Goal: Task Accomplishment & Management: Complete application form

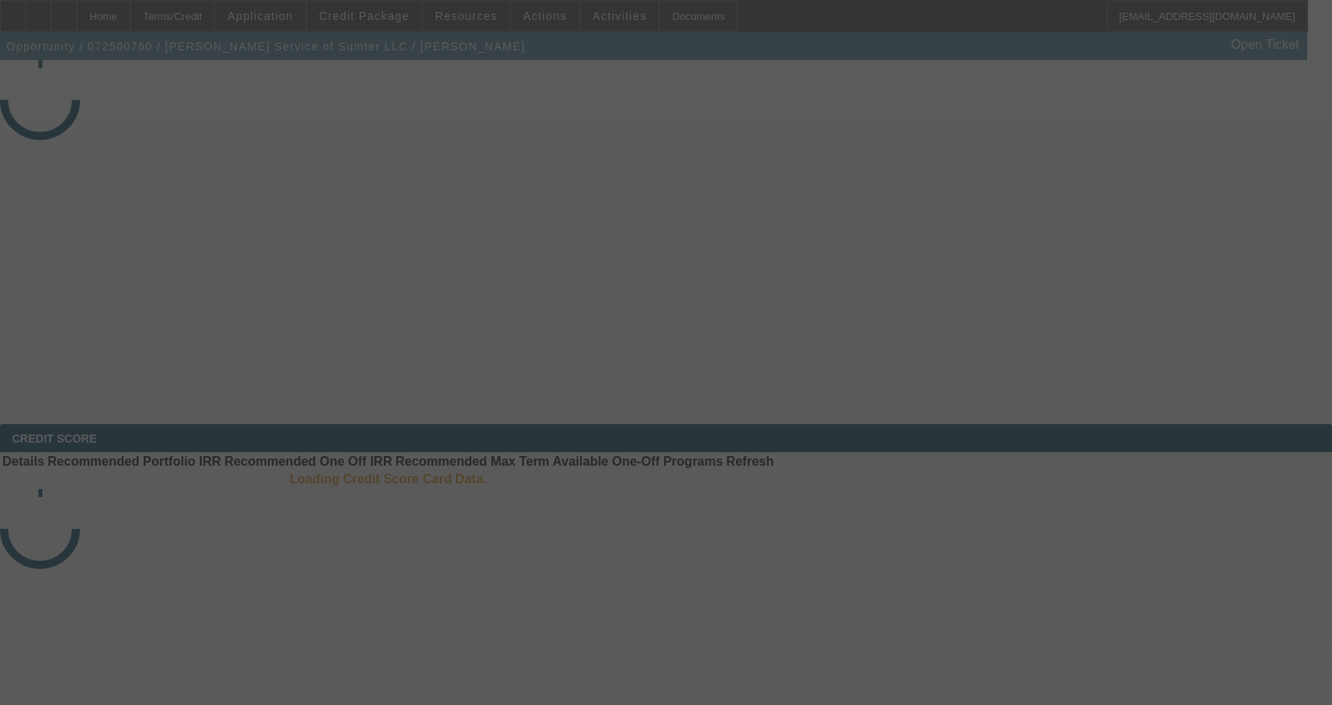
select select "3"
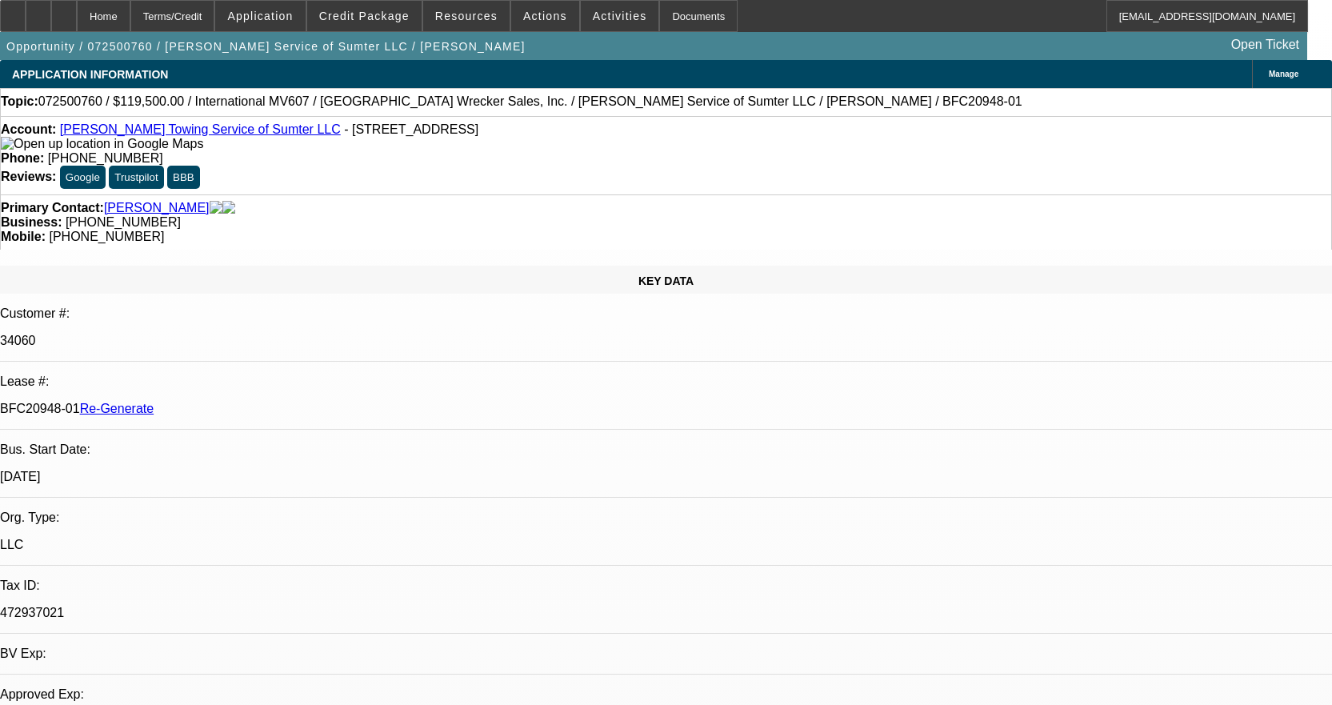
select select "0"
select select "2"
select select "0"
select select "1"
select select "2"
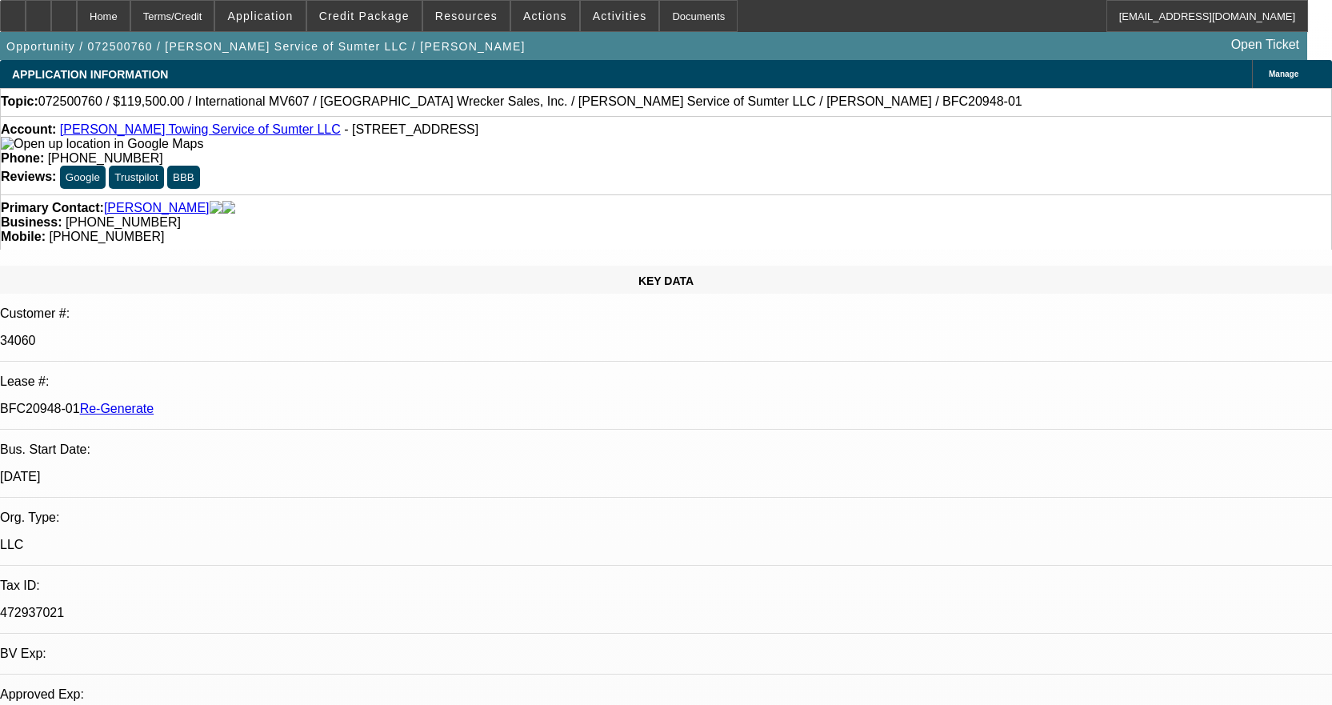
select select "6"
click at [690, 12] on div "Documents" at bounding box center [698, 16] width 78 height 32
click at [589, 6] on span at bounding box center [620, 16] width 78 height 38
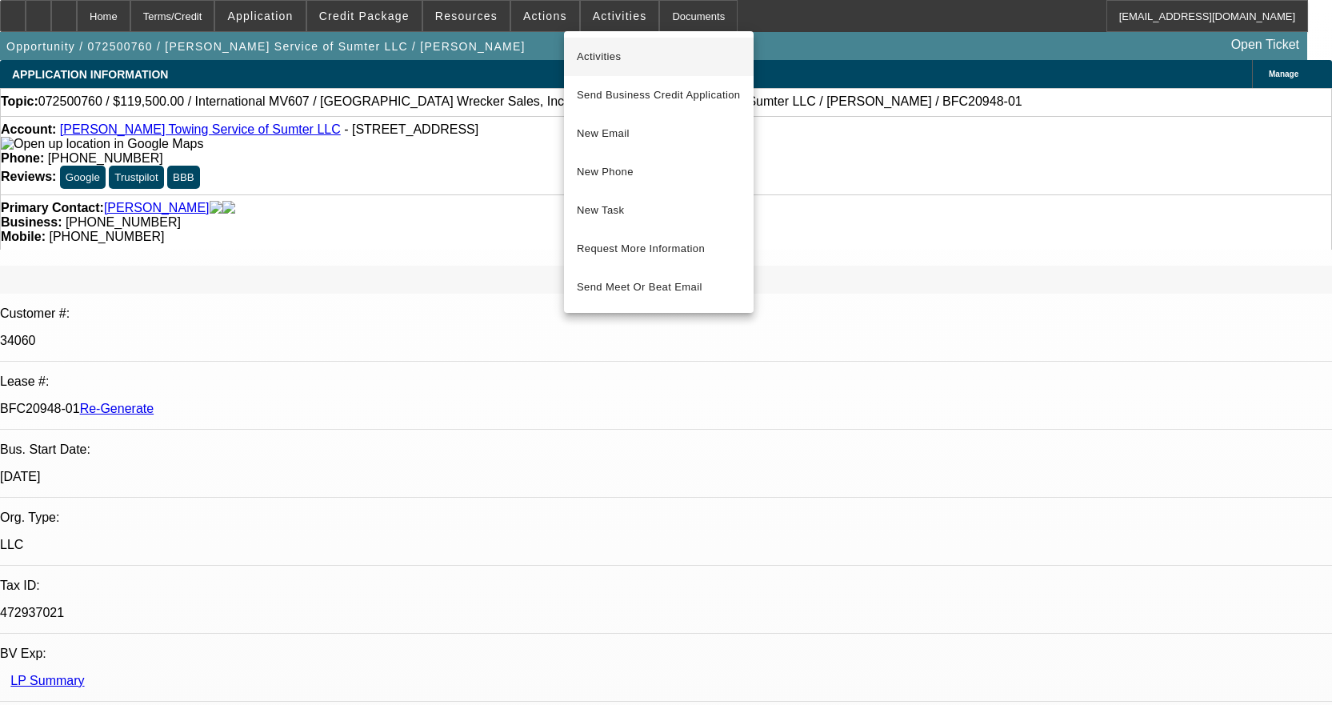
click at [582, 46] on button "Activities" at bounding box center [659, 57] width 190 height 38
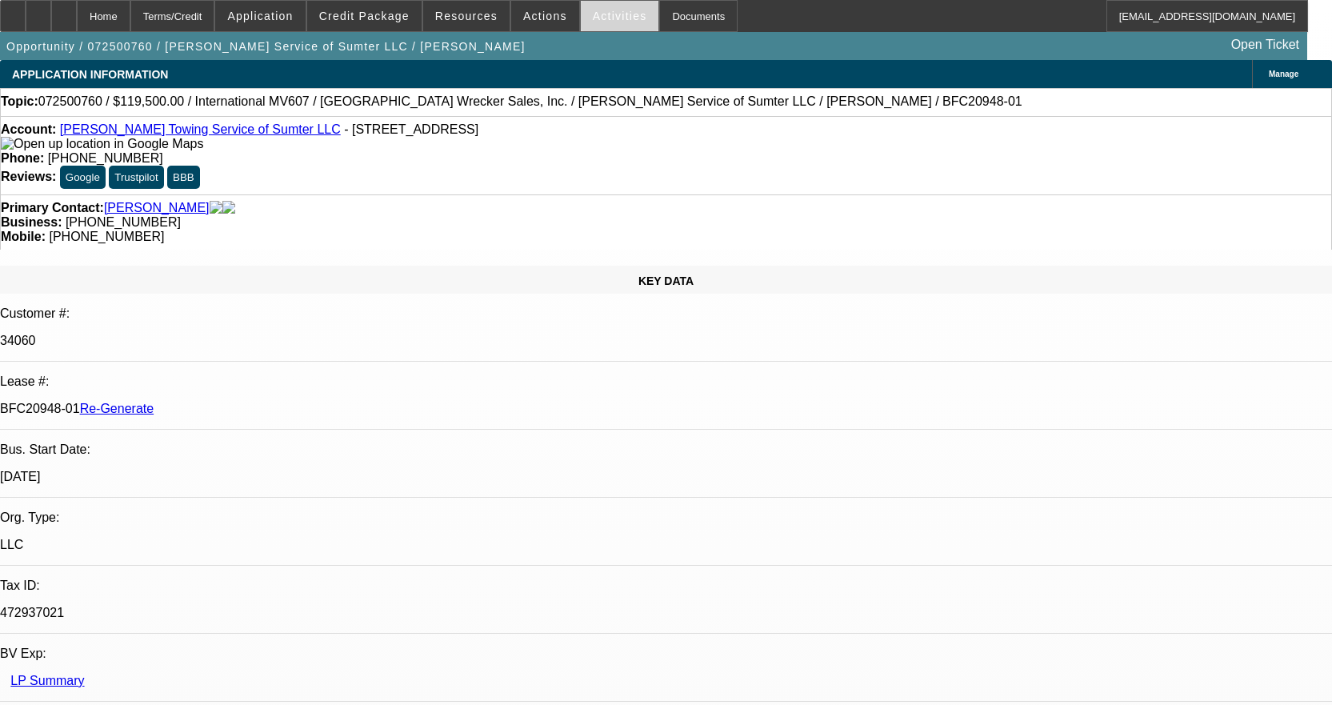
click at [615, 4] on span at bounding box center [620, 16] width 78 height 38
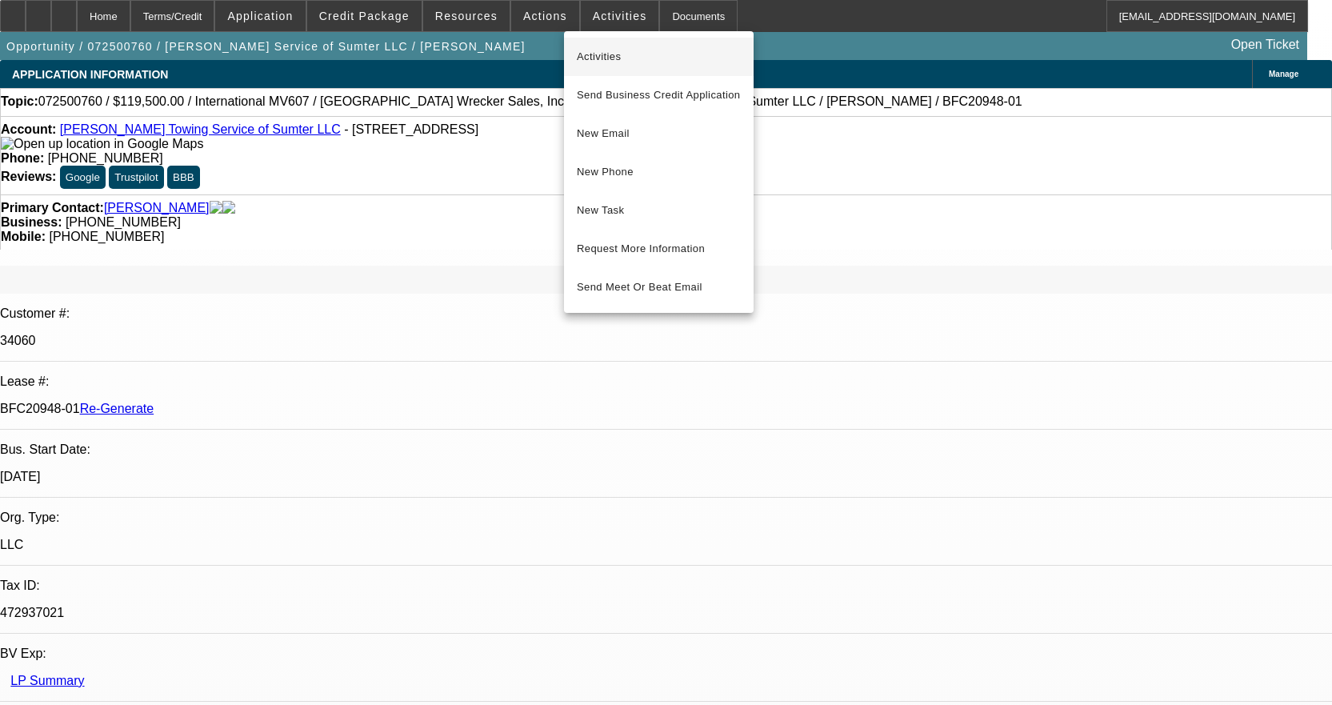
click at [612, 60] on span "Activities" at bounding box center [659, 56] width 164 height 19
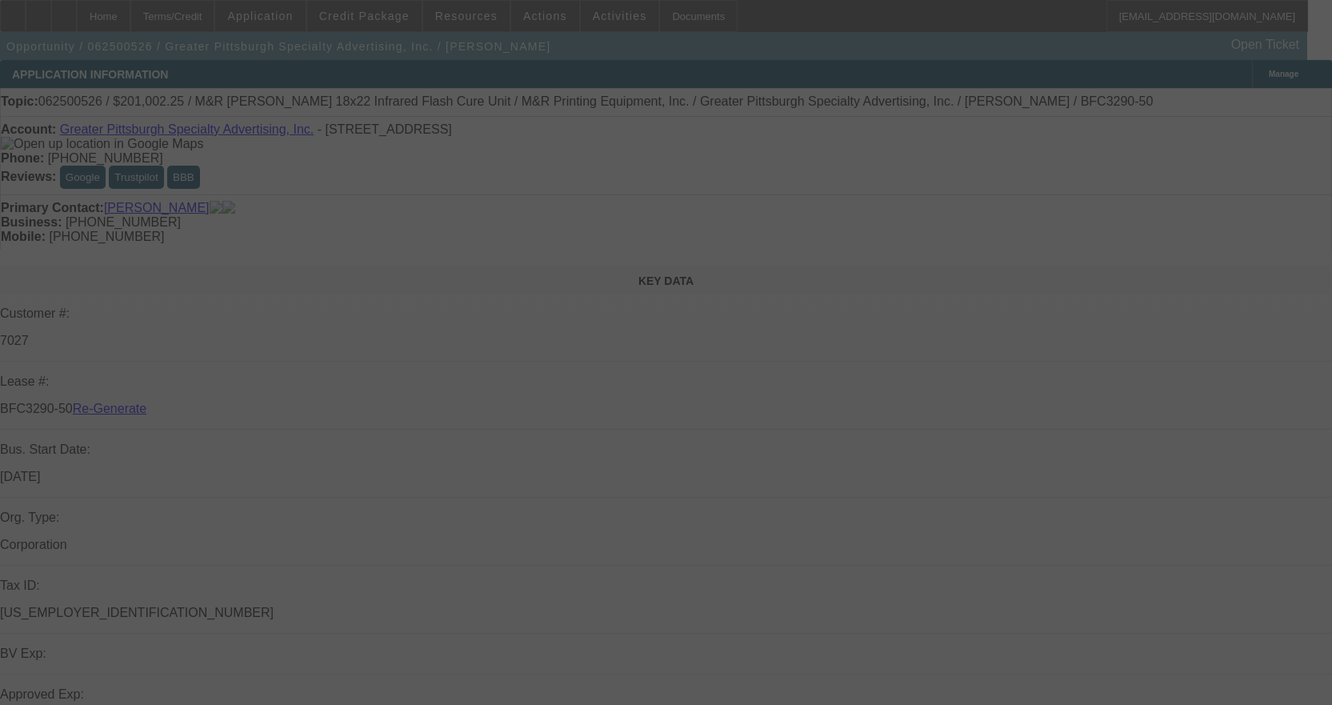
select select "3"
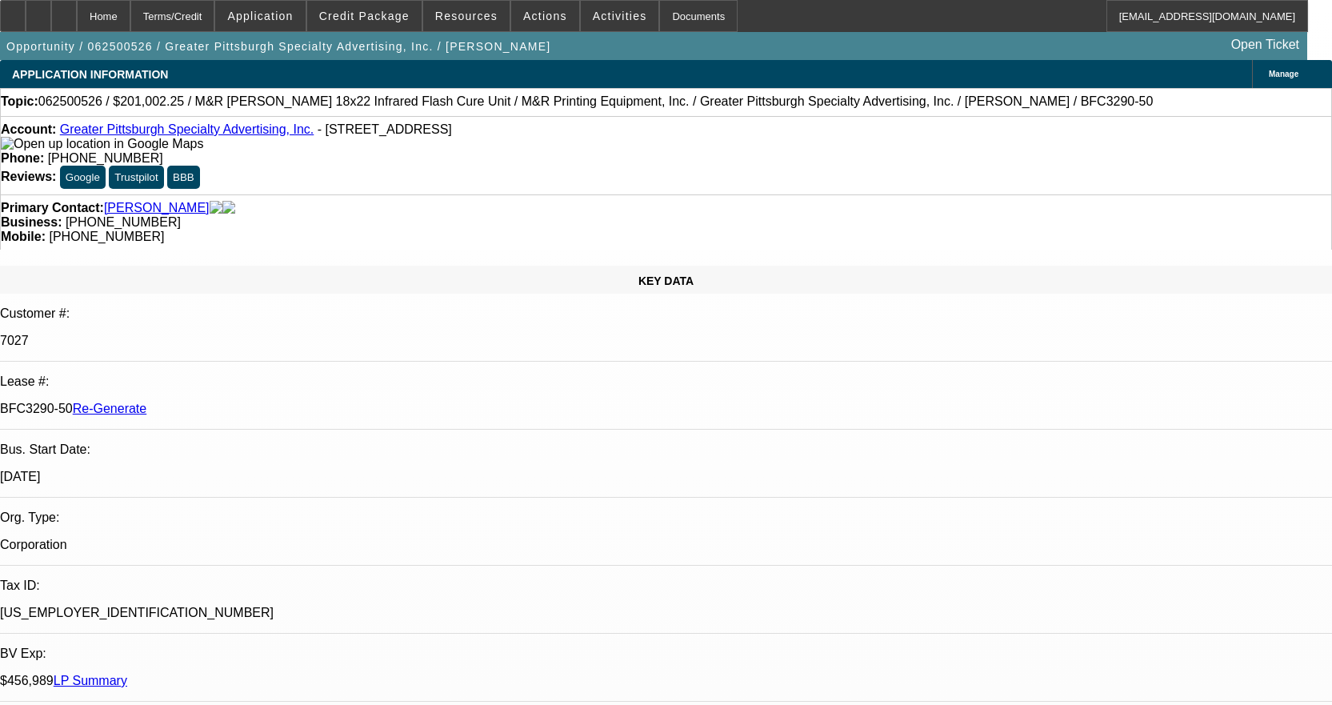
select select "0"
select select "1"
select select "2"
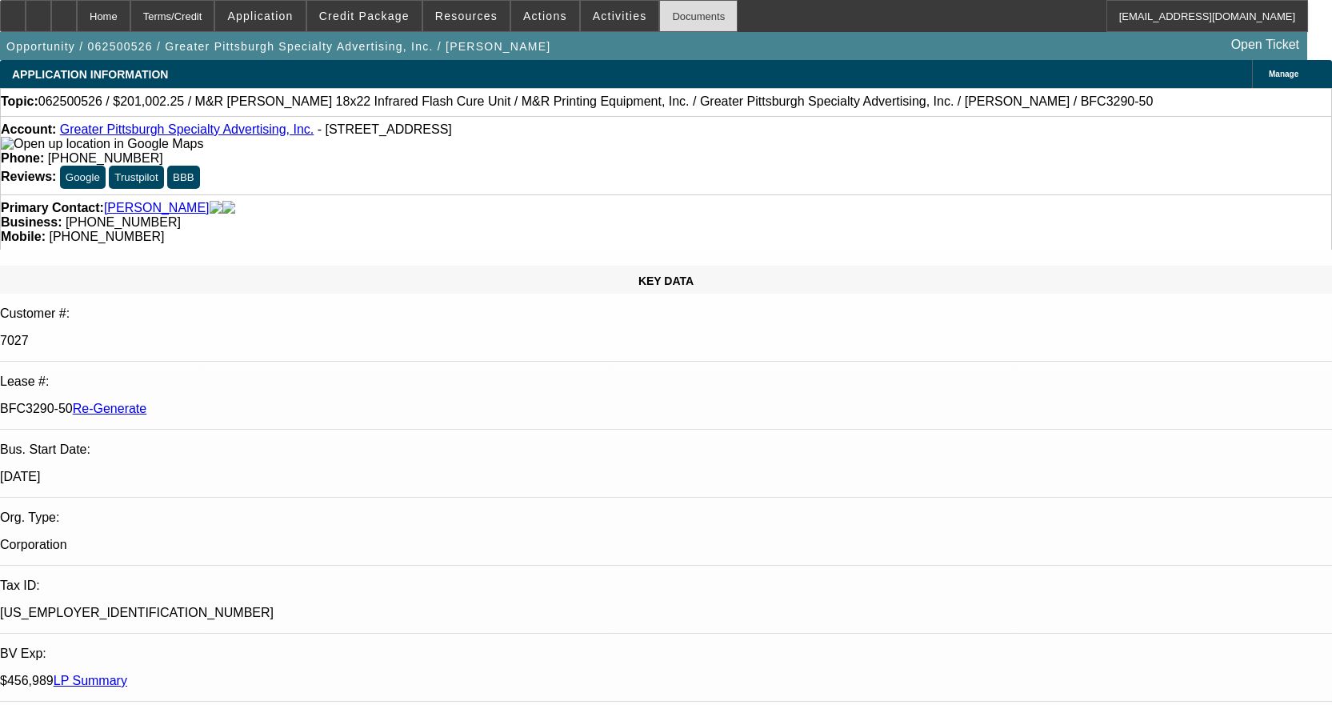
click at [678, 18] on div "Documents" at bounding box center [698, 16] width 78 height 32
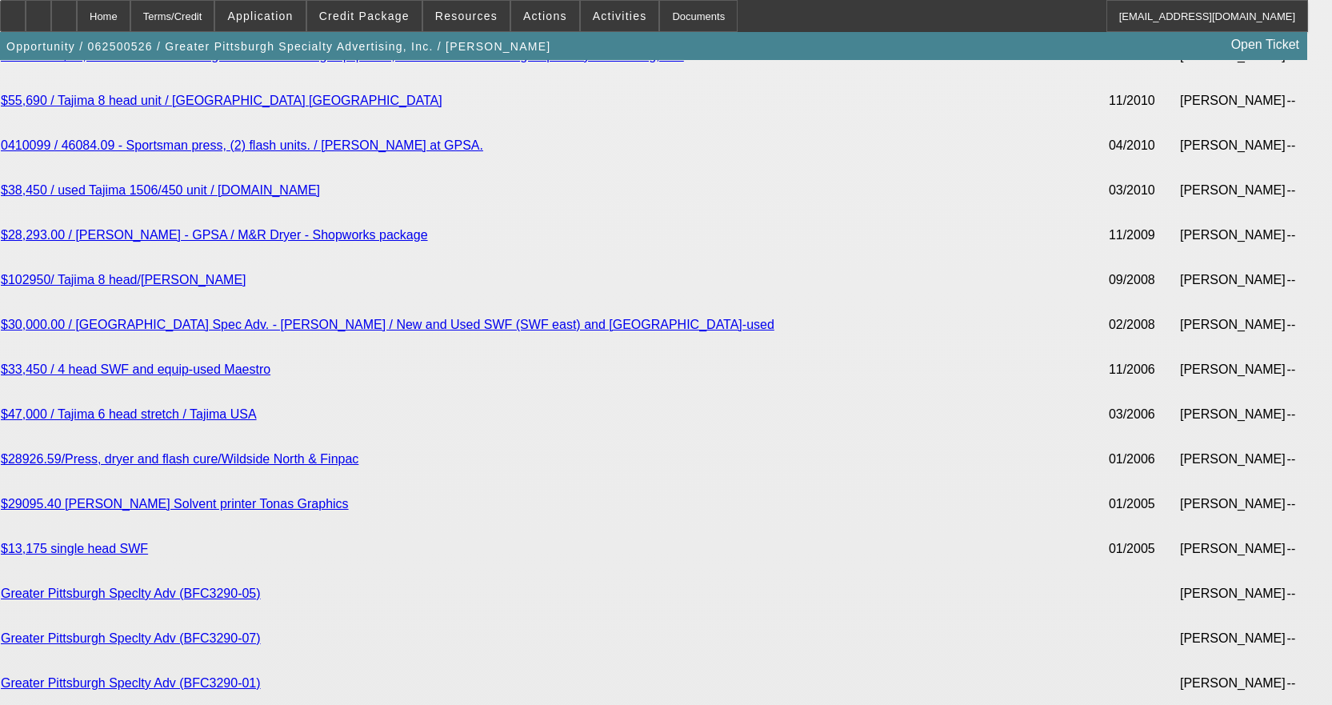
scroll to position [4160, 0]
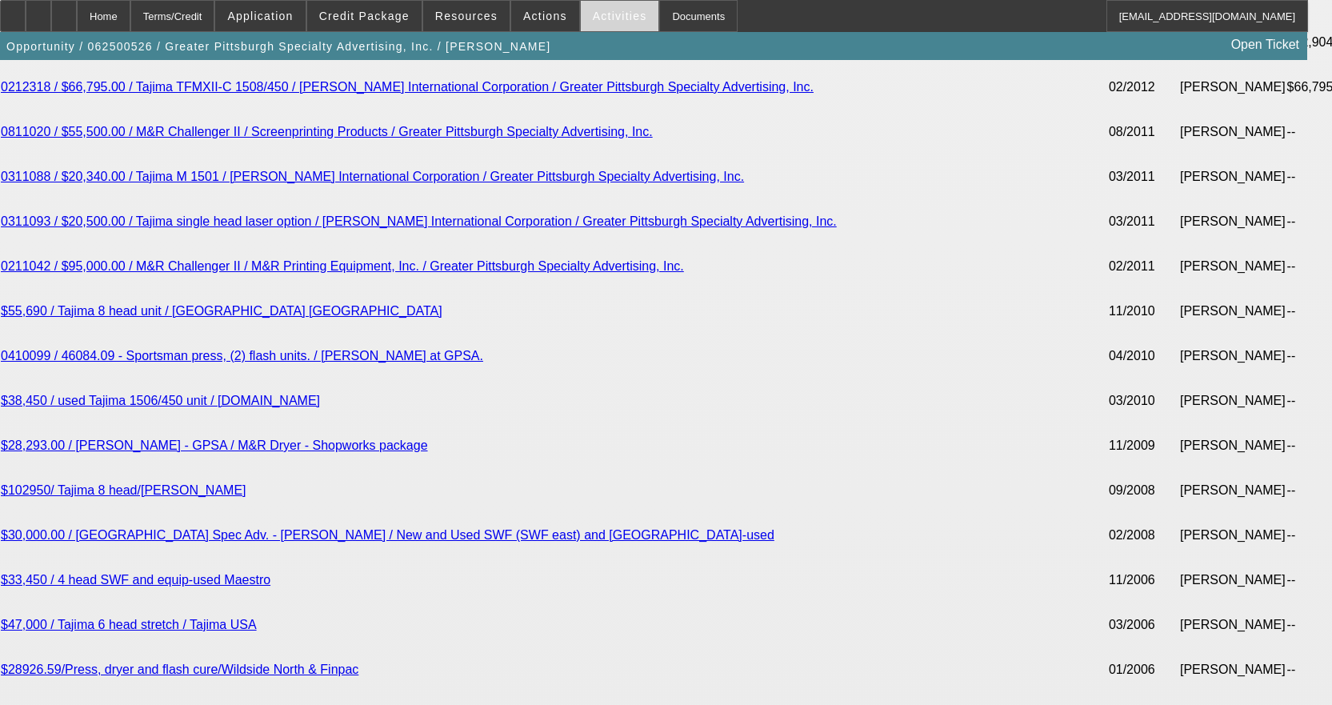
click at [598, 13] on span "Activities" at bounding box center [620, 16] width 54 height 13
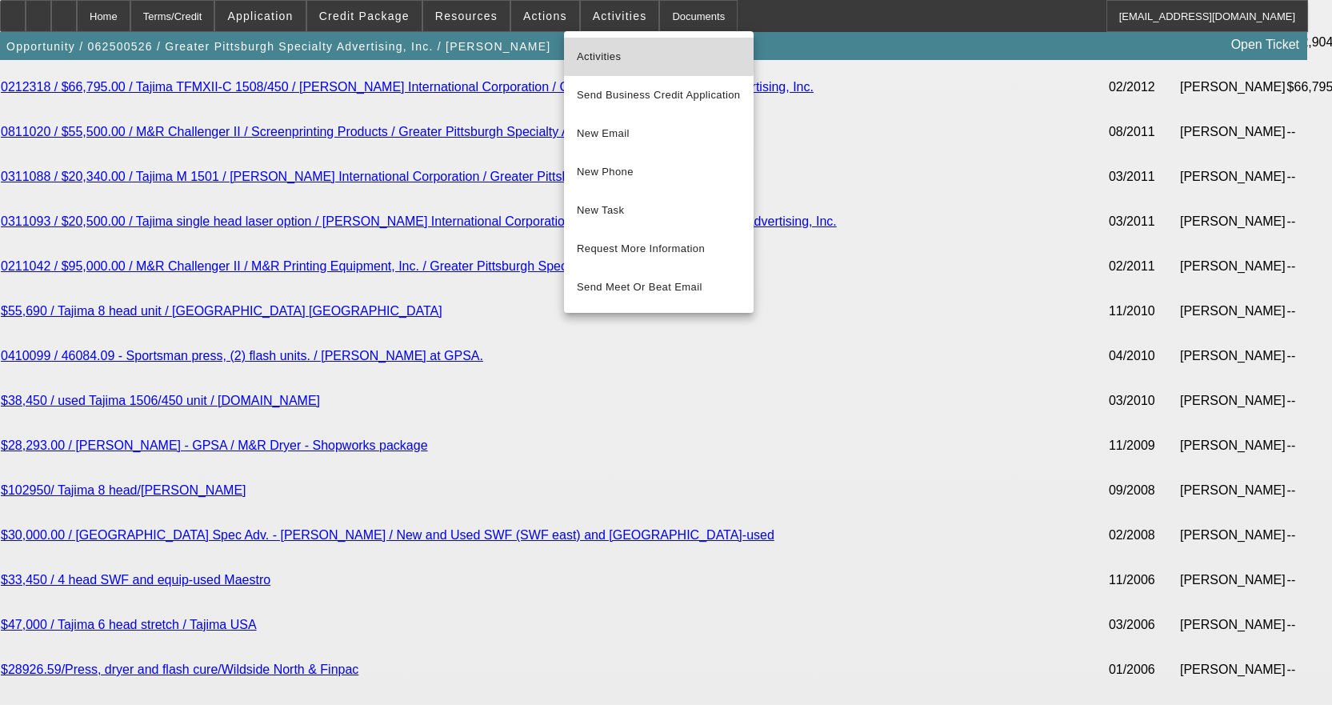
click at [602, 46] on button "Activities" at bounding box center [659, 57] width 190 height 38
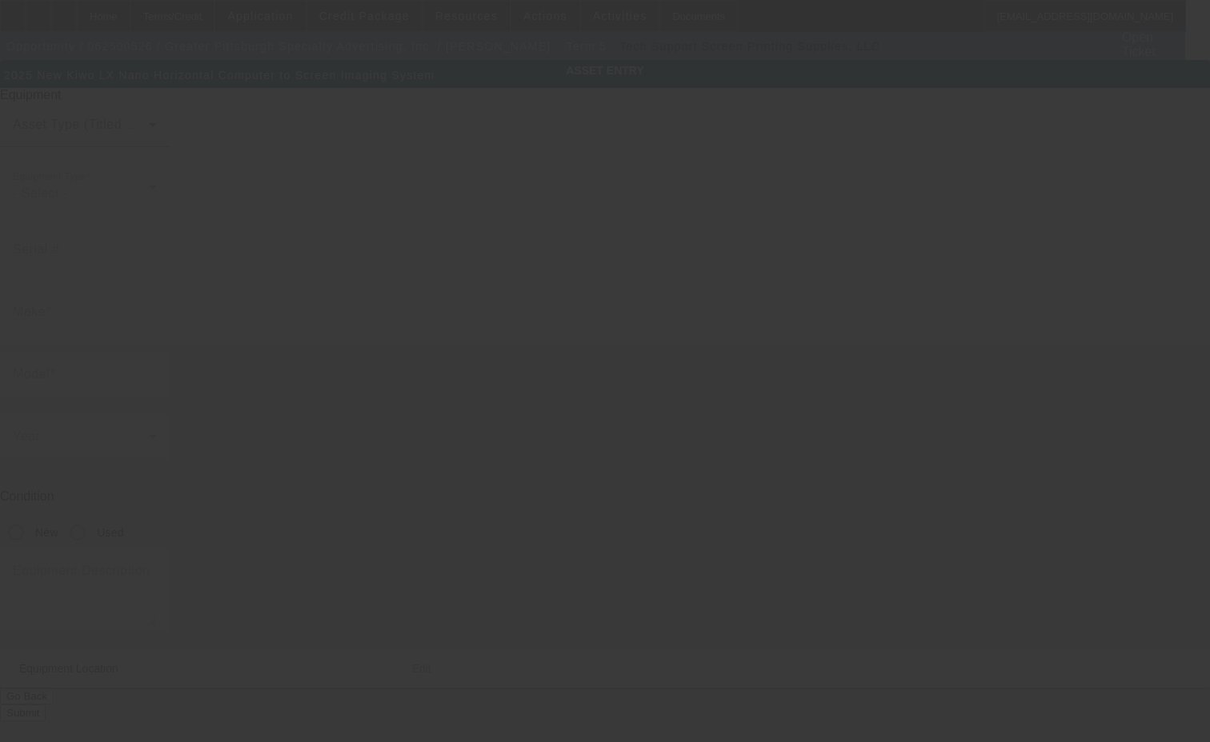
type input "Kiwo"
type input "LX Nano Horizontal Computer to Screen Imaging System"
radio input "true"
type textarea "includes Automatic Focusing System, (1) Fusion Harlequin Complete RIP Station, …"
type input "112 Lincoln Ave"
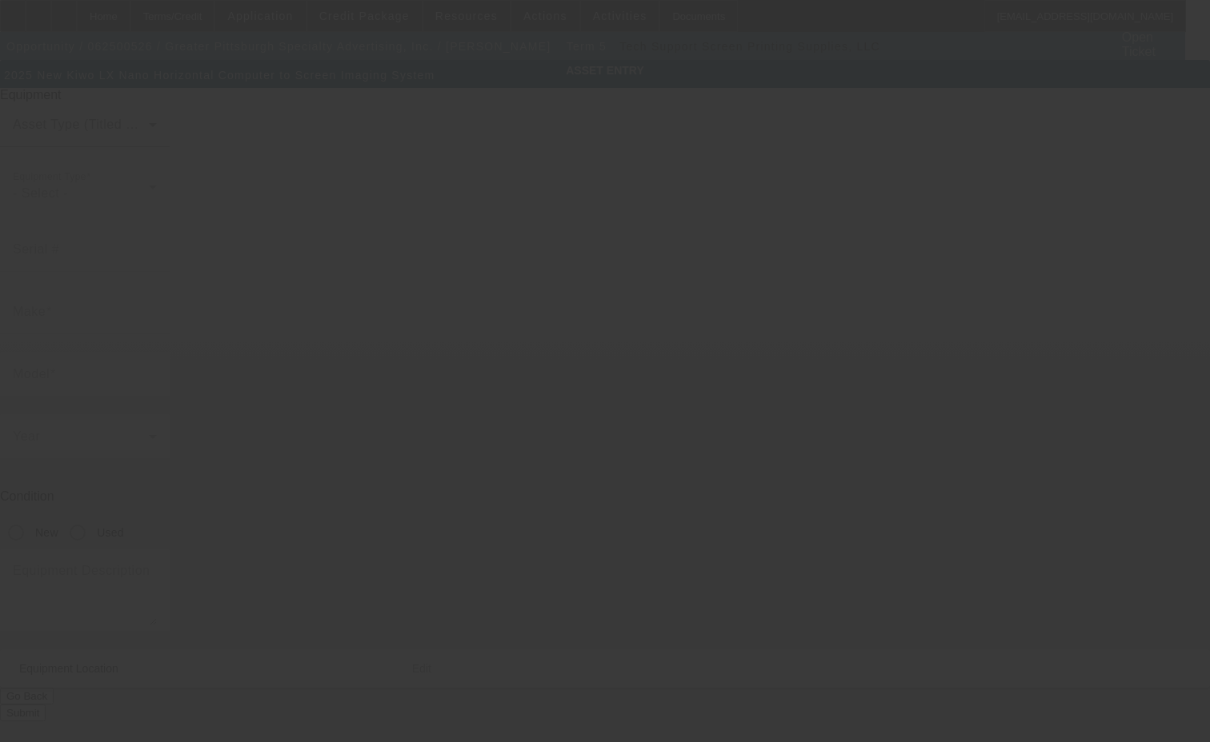
type input "Millvale"
type input "15209"
type input "Allegheny"
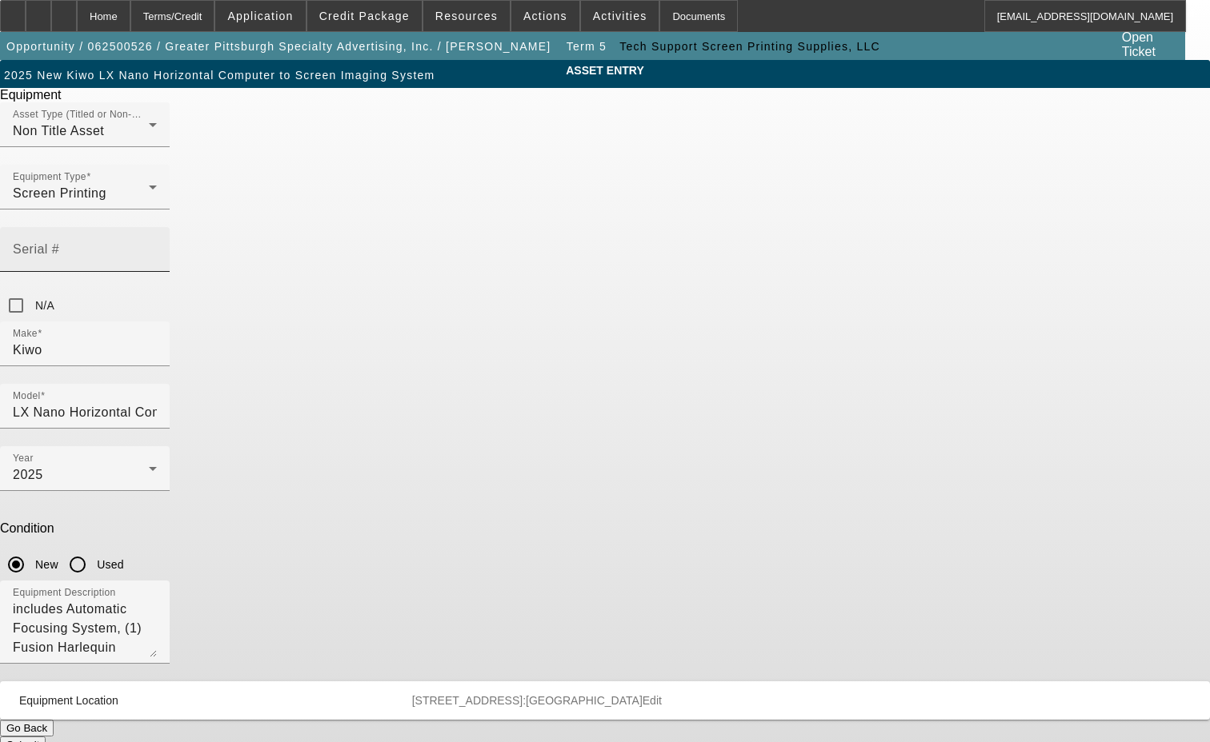
click at [59, 242] on mat-label "Serial #" at bounding box center [36, 249] width 46 height 14
click at [157, 246] on input "Serial #" at bounding box center [85, 255] width 144 height 19
type input "144"
click at [46, 737] on button "Submit" at bounding box center [23, 745] width 46 height 17
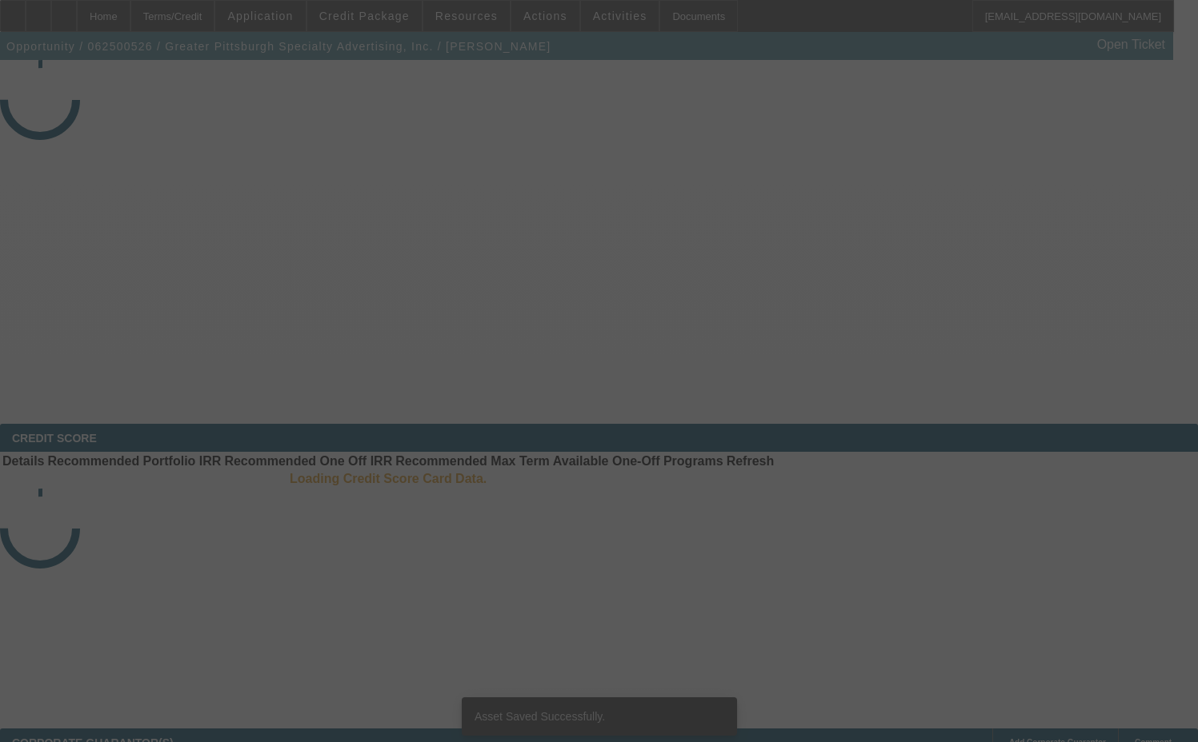
select select "3"
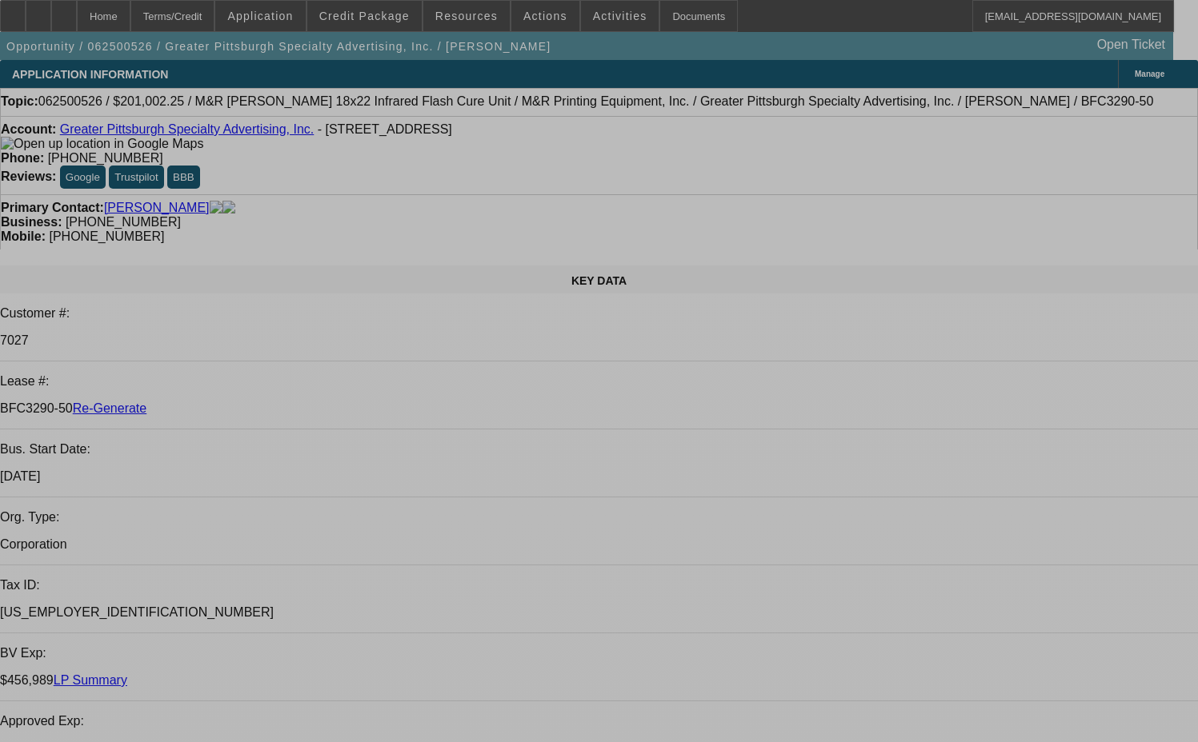
select select "0"
select select "2"
